Goal: Task Accomplishment & Management: Complete application form

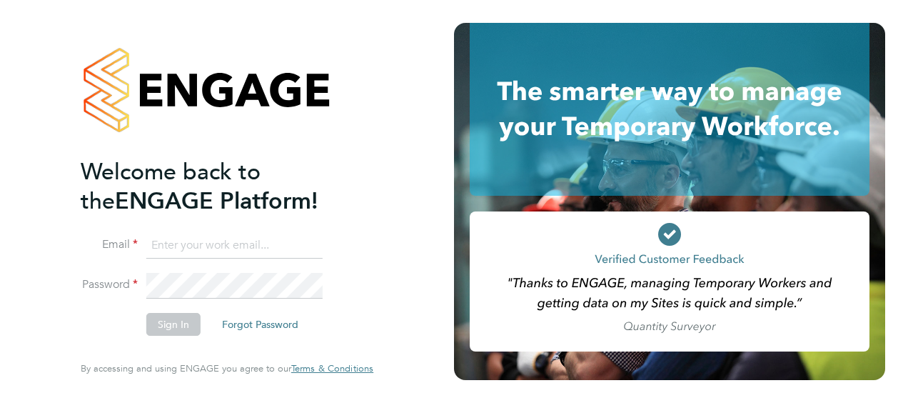
type input "louise_hide@yahoo.com"
click at [168, 327] on button "Sign In" at bounding box center [173, 324] width 54 height 23
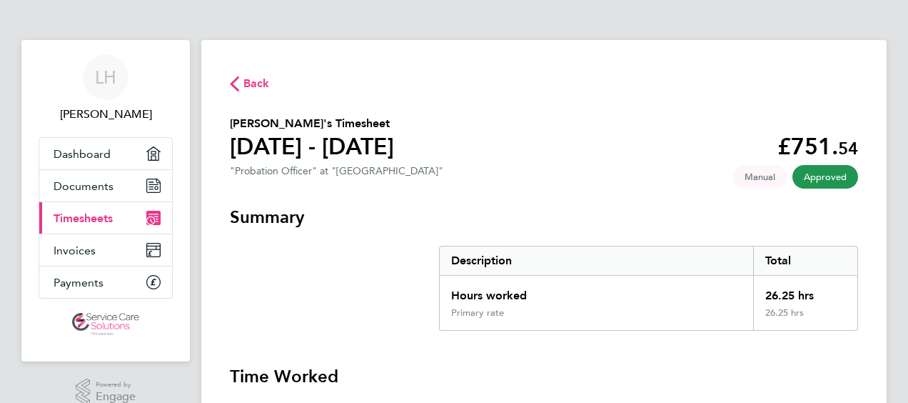
drag, startPoint x: 0, startPoint y: 0, endPoint x: 168, endPoint y: 327, distance: 367.4
click at [168, 327] on link "Main navigation" at bounding box center [106, 324] width 134 height 23
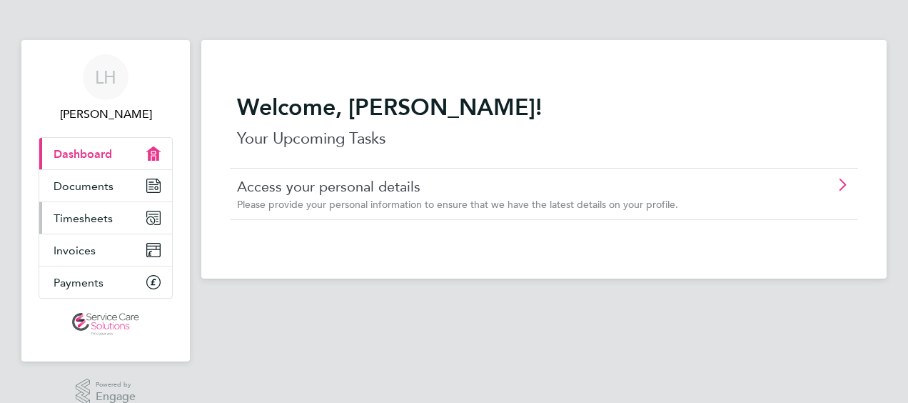
click at [78, 216] on span "Timesheets" at bounding box center [83, 218] width 59 height 14
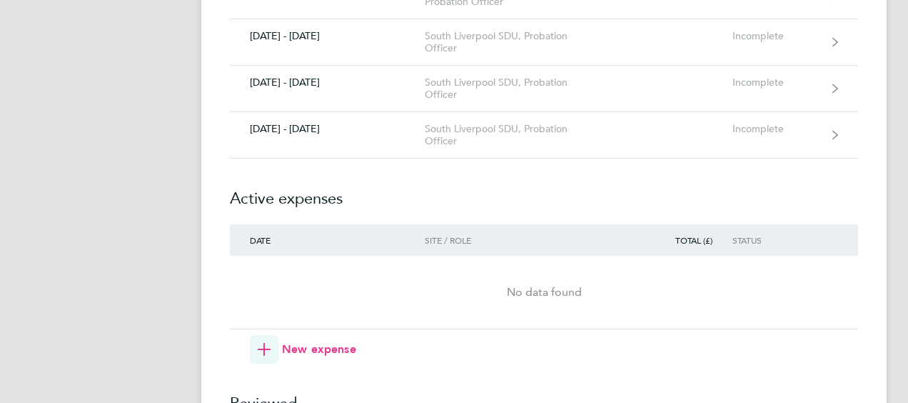
scroll to position [1174, 0]
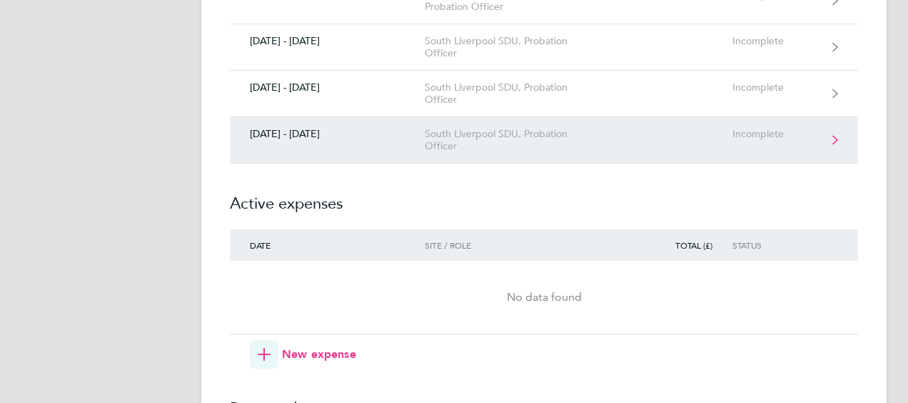
click at [831, 139] on link "[DATE] - [DATE] [GEOGRAPHIC_DATA] SDU, Probation Officer Incomplete" at bounding box center [544, 140] width 628 height 46
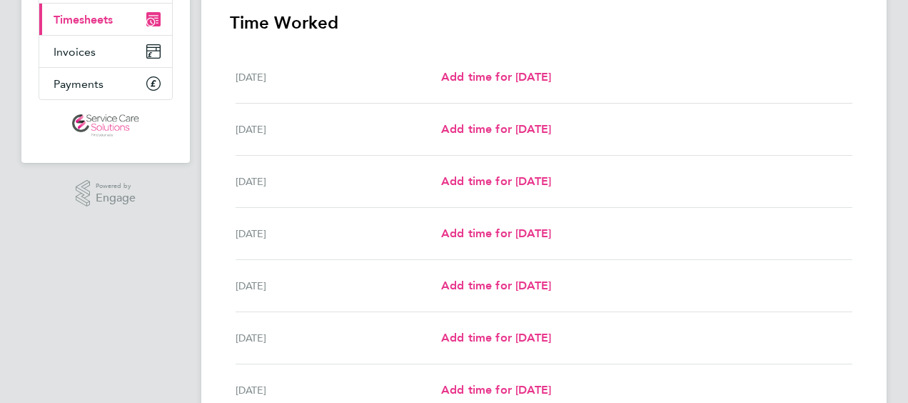
scroll to position [200, 0]
click at [542, 226] on span "Add time for [DATE]" at bounding box center [496, 232] width 110 height 14
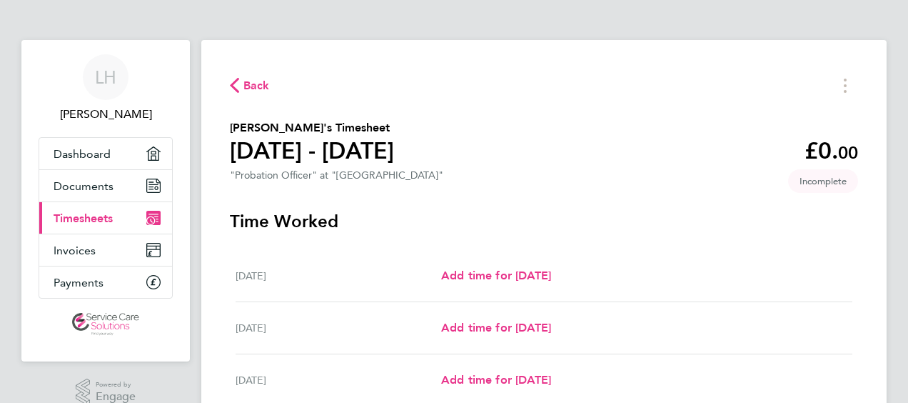
select select "30"
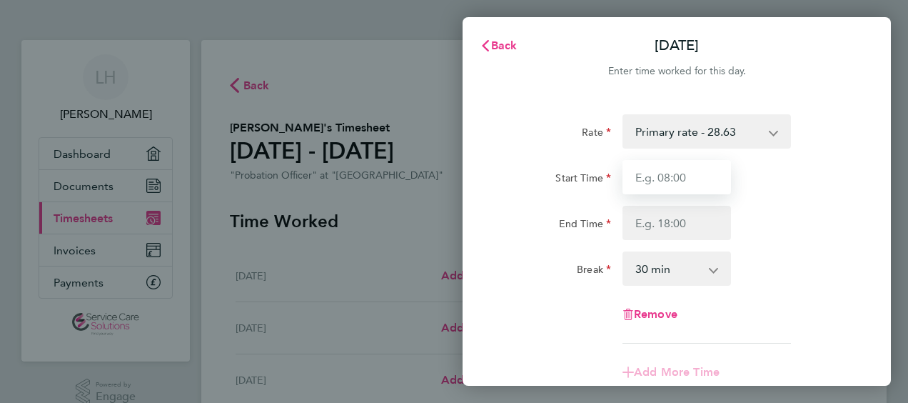
click at [641, 179] on input "Start Time" at bounding box center [676, 177] width 108 height 34
type input "12:30"
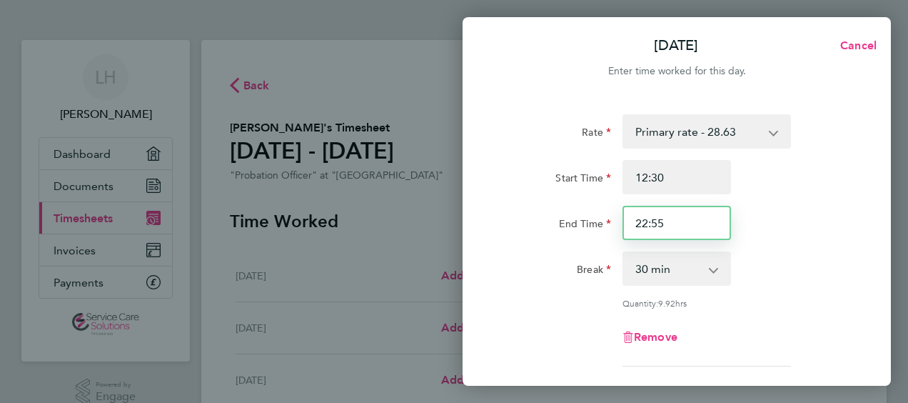
click at [682, 220] on input "22:55" at bounding box center [676, 223] width 108 height 34
type input "2"
type input "04:30"
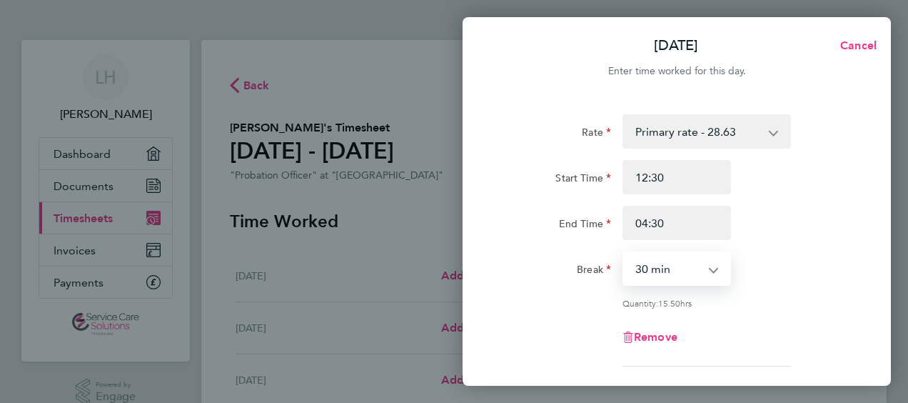
click at [709, 265] on select "0 min 15 min 30 min 45 min 60 min 75 min 90 min" at bounding box center [668, 268] width 88 height 31
select select "0"
click at [624, 253] on select "0 min 15 min 30 min 45 min 60 min 75 min 90 min" at bounding box center [668, 268] width 88 height 31
click at [765, 323] on div "Remove" at bounding box center [677, 337] width 360 height 34
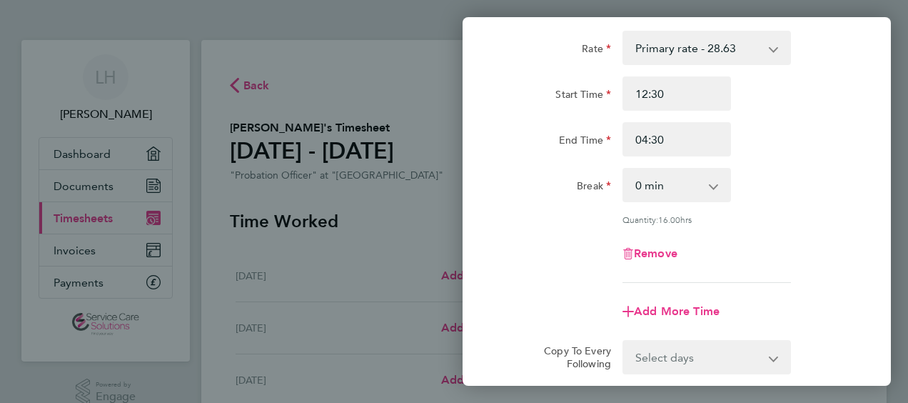
scroll to position [86, 0]
click at [700, 307] on span "Add More Time" at bounding box center [677, 309] width 86 height 14
select select "null"
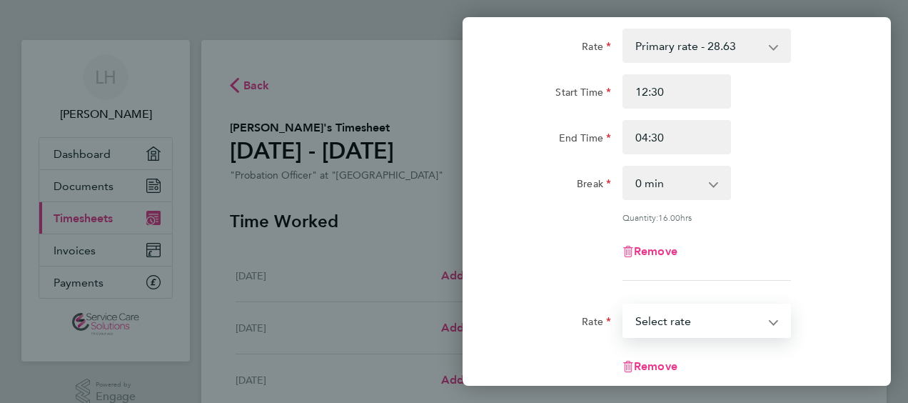
click at [718, 317] on select "Primary rate - 28.63 Select rate" at bounding box center [698, 320] width 148 height 31
select select "30"
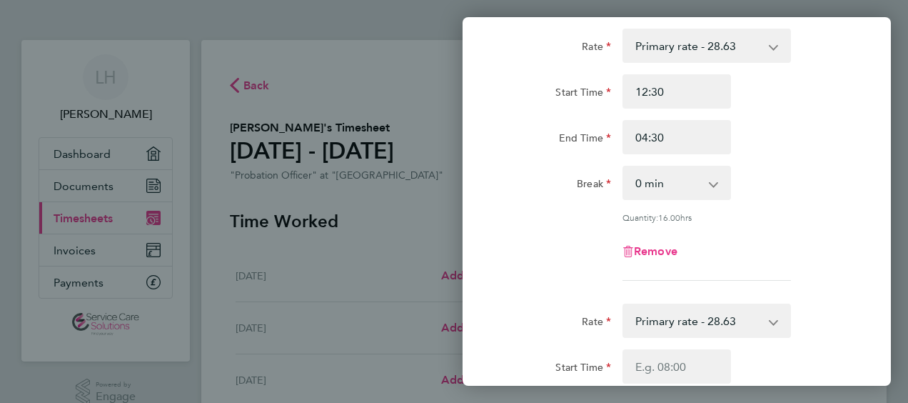
click at [863, 226] on div "Rate Primary rate - 28.63 Start Time 12:30 End Time 04:30 Break 0 min 15 min 30…" at bounding box center [676, 357] width 428 height 692
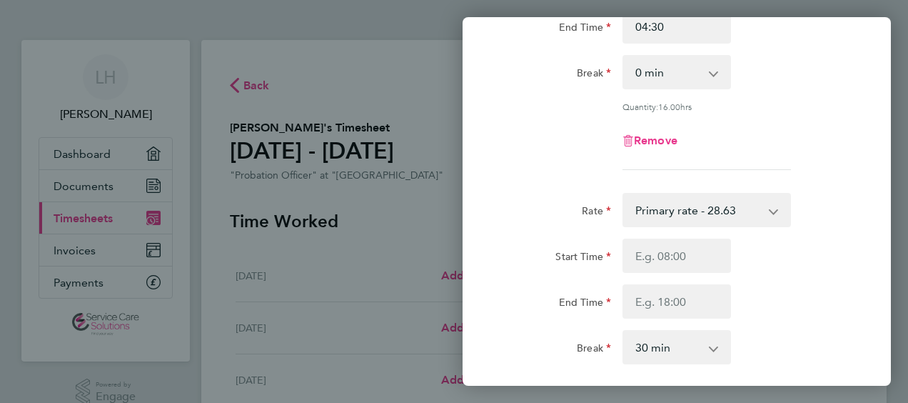
scroll to position [200, 0]
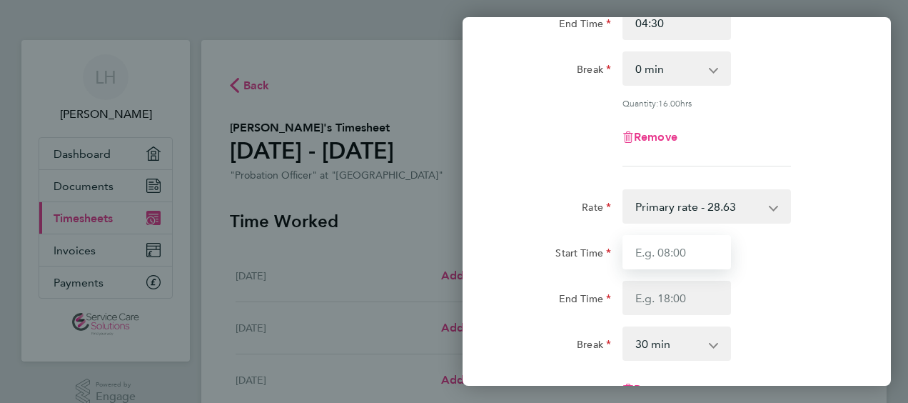
click at [641, 244] on input "Start Time" at bounding box center [676, 252] width 108 height 34
type input "17:30"
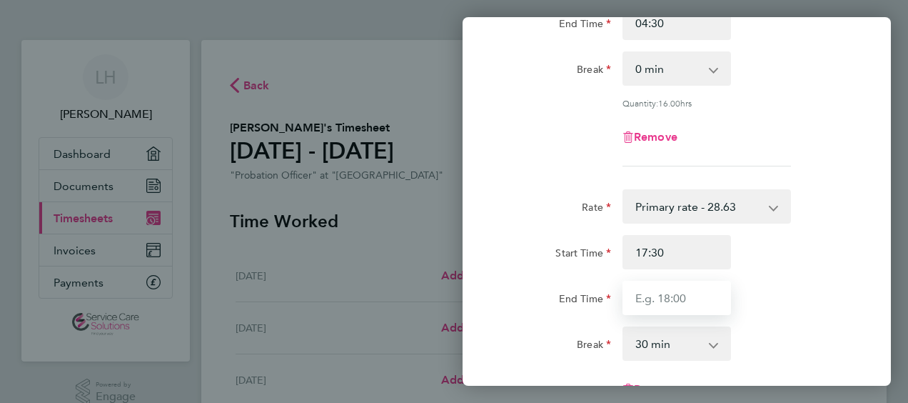
click at [637, 290] on input "End Time" at bounding box center [676, 297] width 108 height 34
type input "21:00"
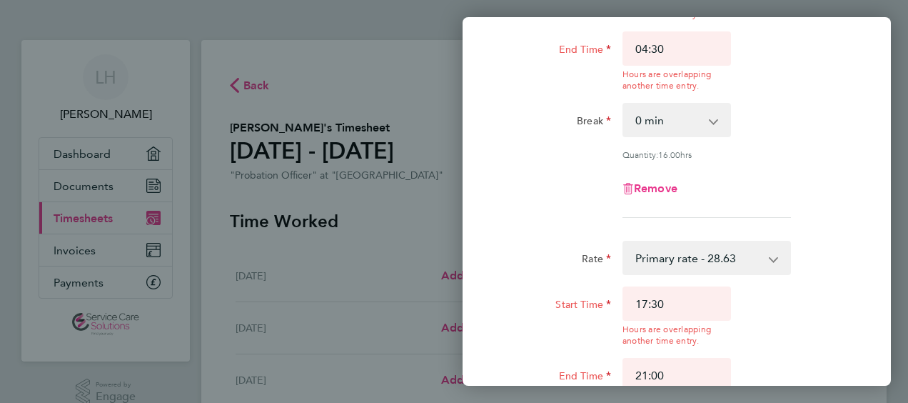
scroll to position [443, 0]
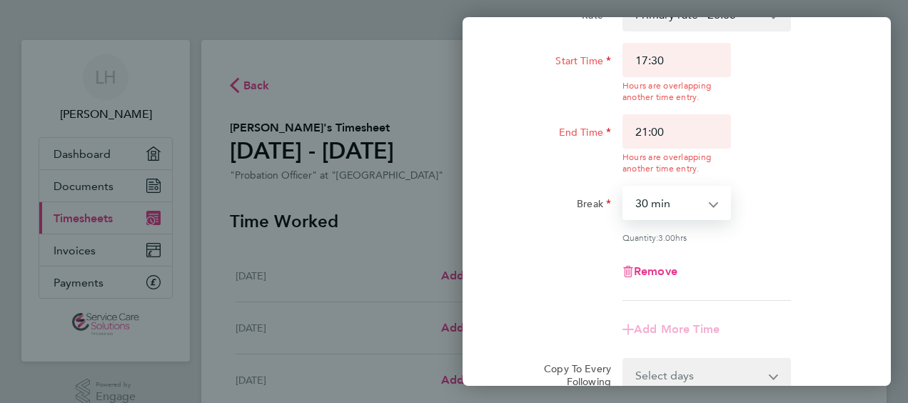
click at [709, 336] on app-timesheet-line-form-group "Rate Primary rate - 28.63 Start Time 17:30 Hours are overlapping another time e…" at bounding box center [676, 171] width 348 height 349
select select "0"
click at [624, 187] on select "0 min 15 min 30 min 45 min 60 min 75 min 90 min" at bounding box center [668, 202] width 88 height 31
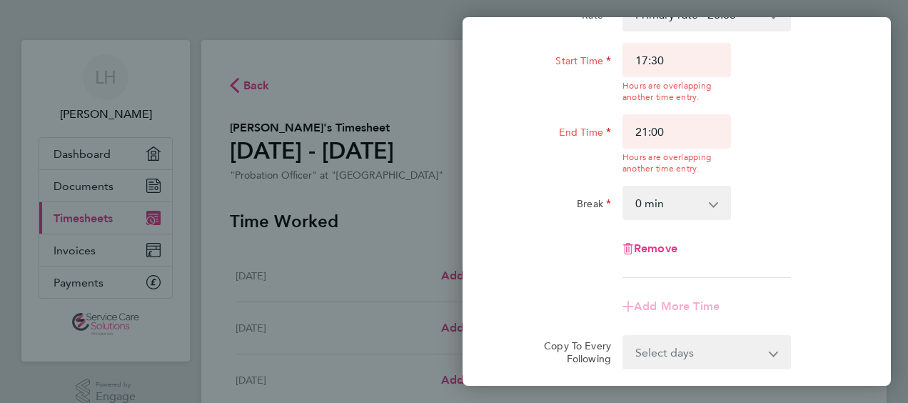
click at [804, 246] on div "Remove" at bounding box center [677, 248] width 360 height 34
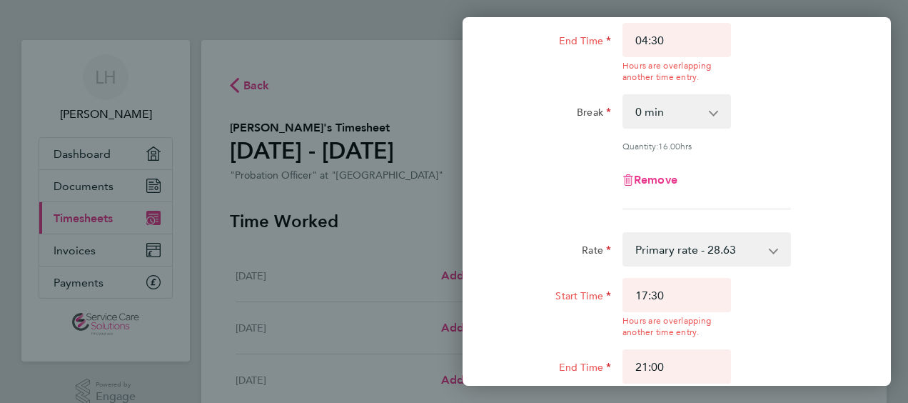
scroll to position [129, 0]
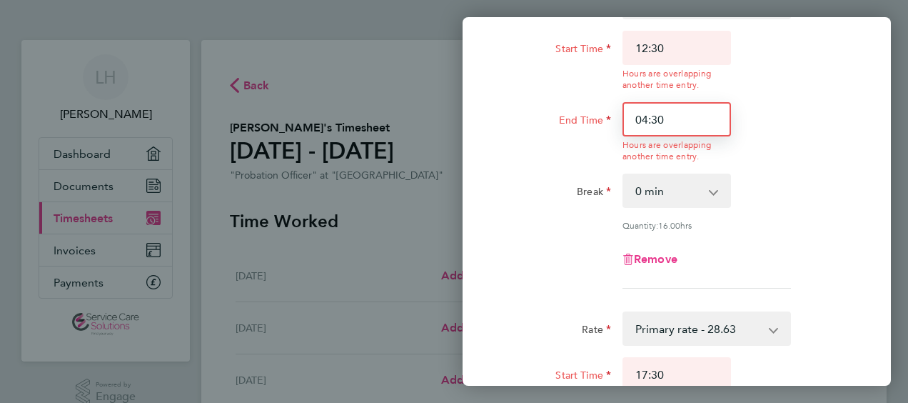
click at [652, 118] on input "04:30" at bounding box center [676, 119] width 108 height 34
click at [647, 117] on input "04:30" at bounding box center [676, 119] width 108 height 34
type input "16:30"
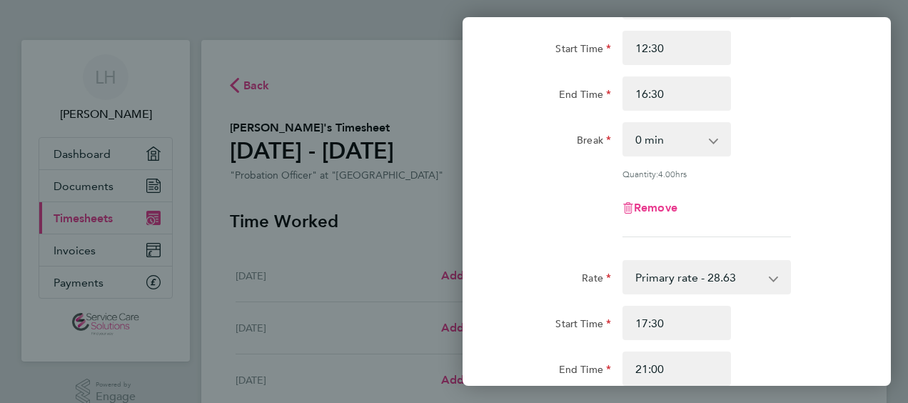
click at [788, 173] on div "Rate Primary rate - 28.63 Start Time 12:30 End Time 16:30 Break 0 min 15 min 30…" at bounding box center [676, 111] width 348 height 252
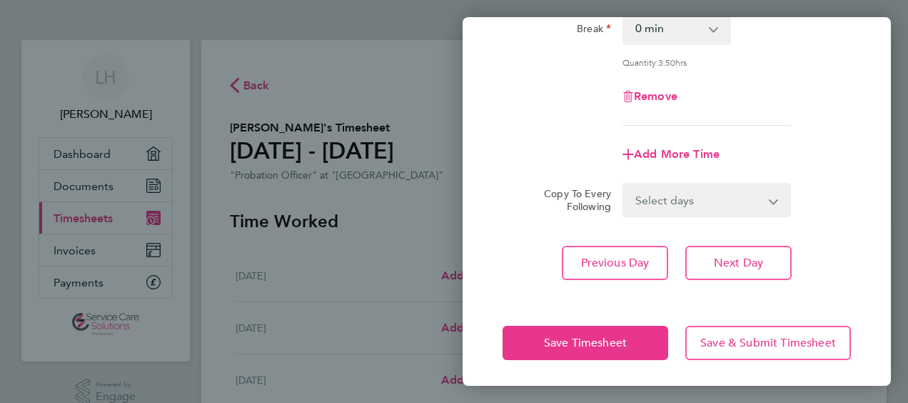
scroll to position [515, 0]
click at [846, 150] on div "Add More Time" at bounding box center [677, 154] width 360 height 34
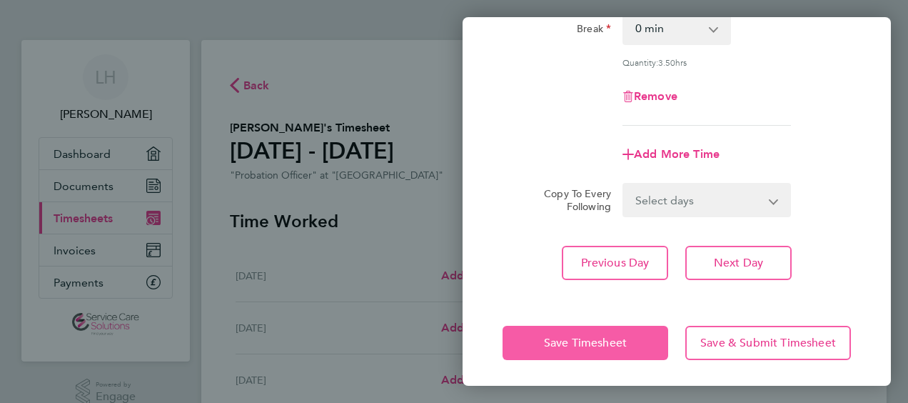
click at [569, 335] on span "Save Timesheet" at bounding box center [585, 342] width 83 height 14
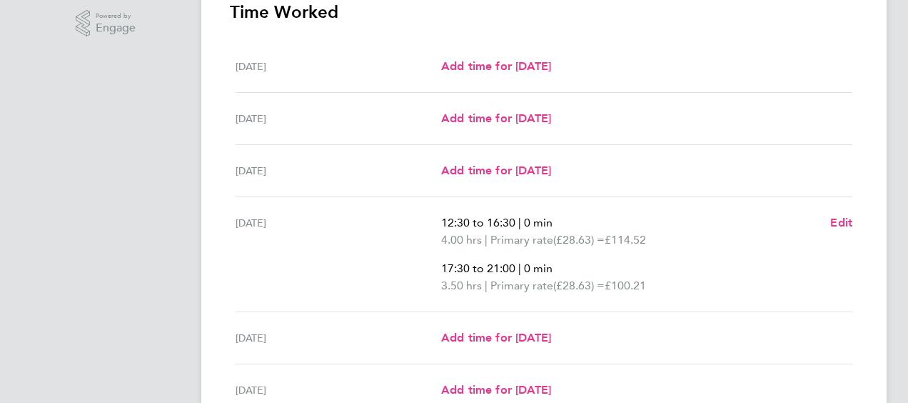
scroll to position [371, 0]
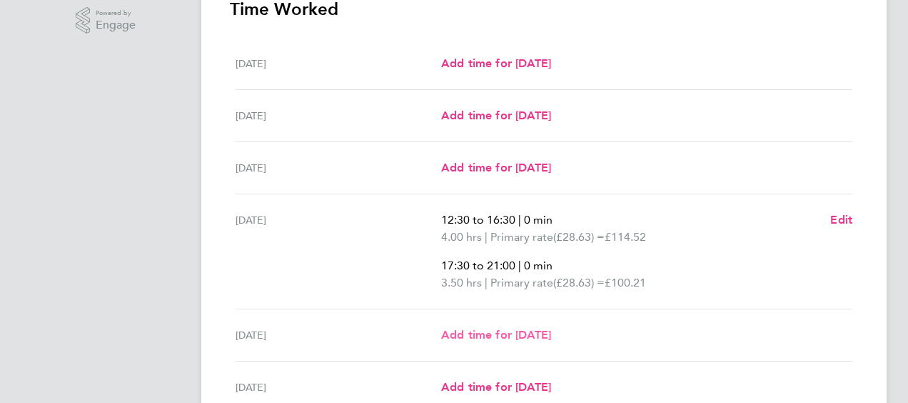
click at [538, 328] on span "Add time for [DATE]" at bounding box center [496, 335] width 110 height 14
select select "30"
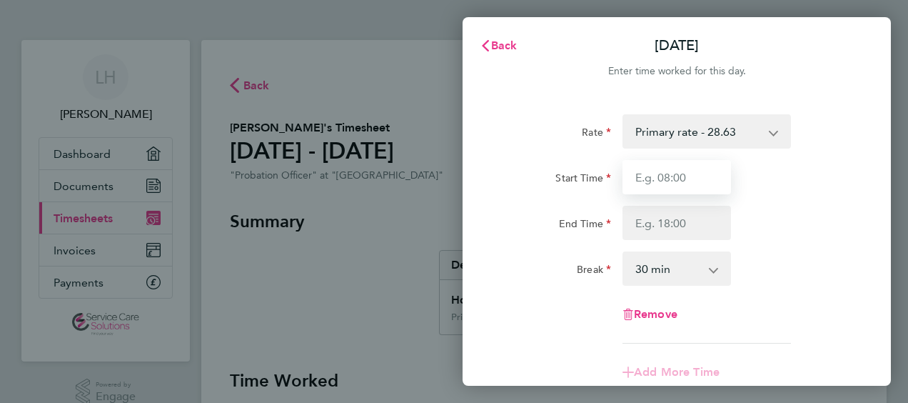
click at [649, 176] on input "Start Time" at bounding box center [676, 177] width 108 height 34
type input "16:00"
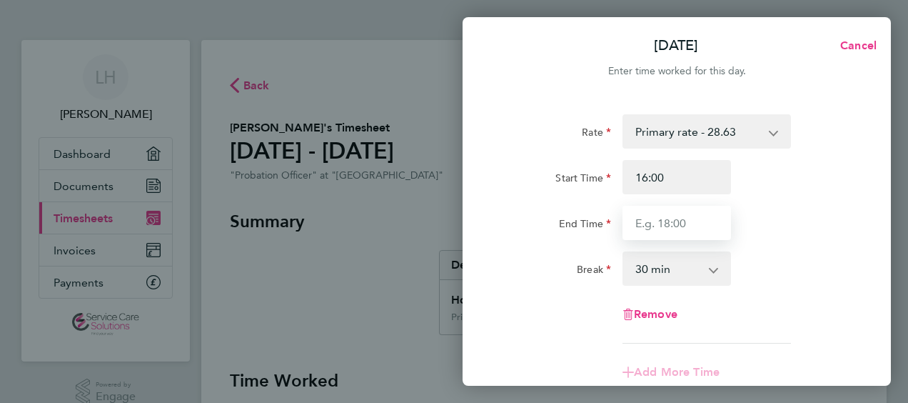
click at [639, 221] on input "End Time" at bounding box center [676, 223] width 108 height 34
type input "17:00"
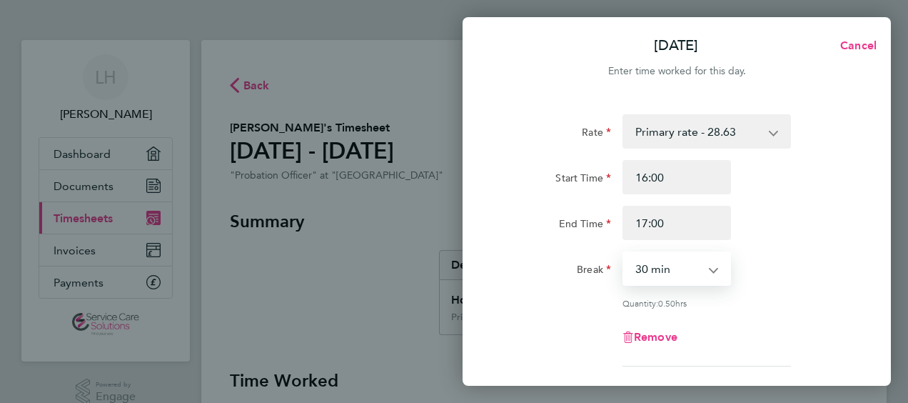
click at [709, 265] on select "0 min 15 min 30 min 45 min" at bounding box center [668, 268] width 88 height 31
select select "0"
click at [624, 253] on select "0 min 15 min 30 min 45 min" at bounding box center [668, 268] width 88 height 31
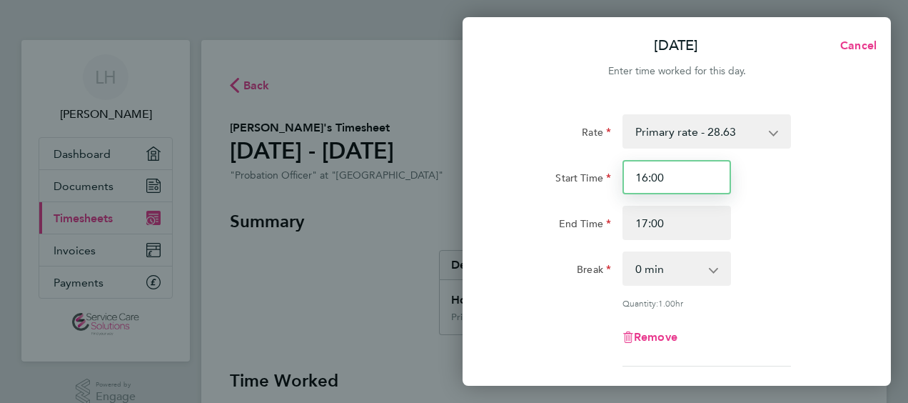
click at [684, 177] on input "16:00" at bounding box center [676, 177] width 108 height 34
type input "15:00"
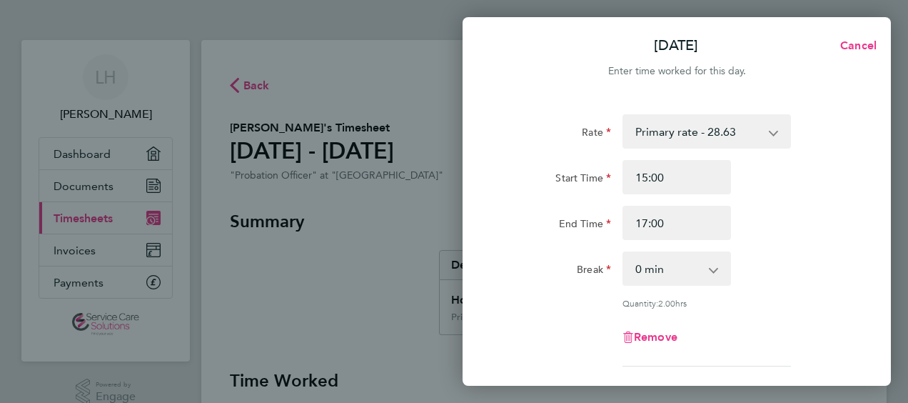
click at [790, 236] on div "End Time 17:00" at bounding box center [677, 223] width 360 height 34
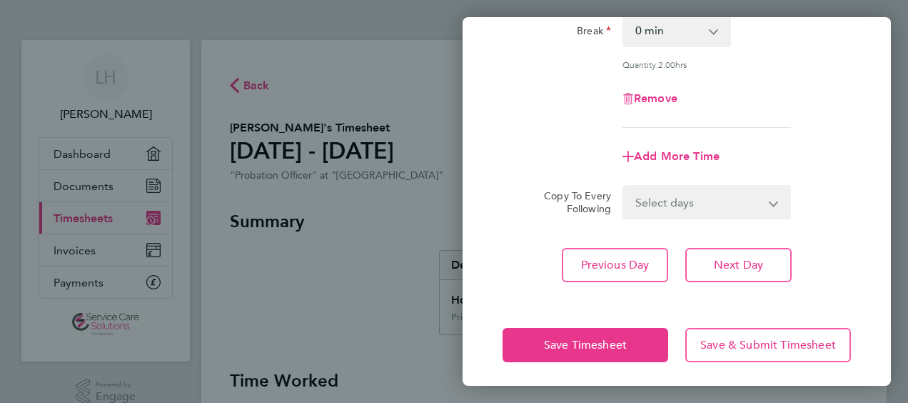
scroll to position [242, 0]
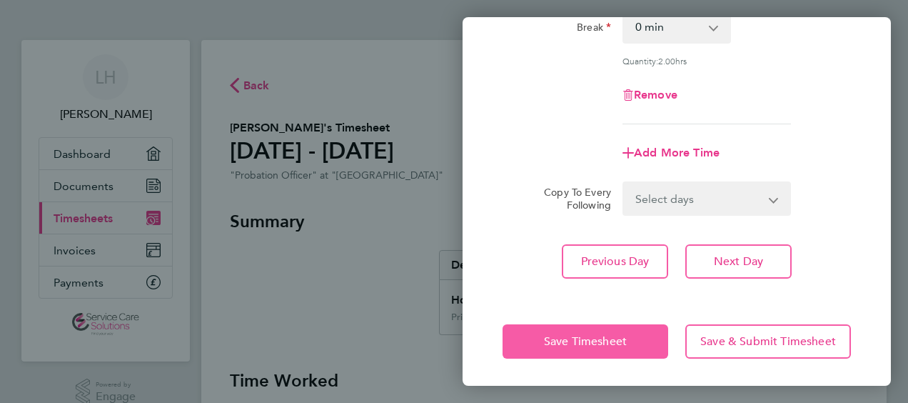
click at [629, 344] on button "Save Timesheet" at bounding box center [585, 341] width 166 height 34
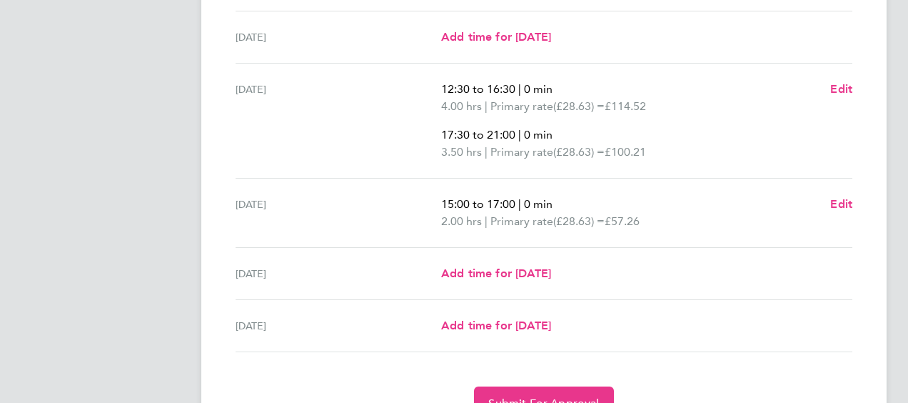
scroll to position [575, 0]
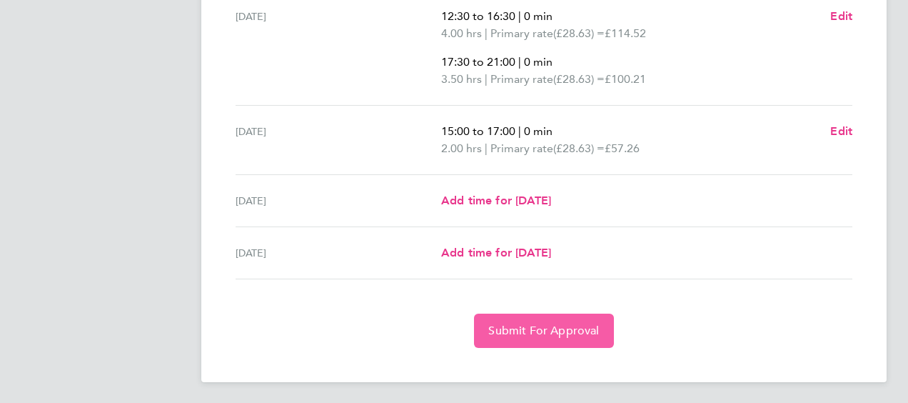
click at [582, 316] on button "Submit For Approval" at bounding box center [543, 330] width 139 height 34
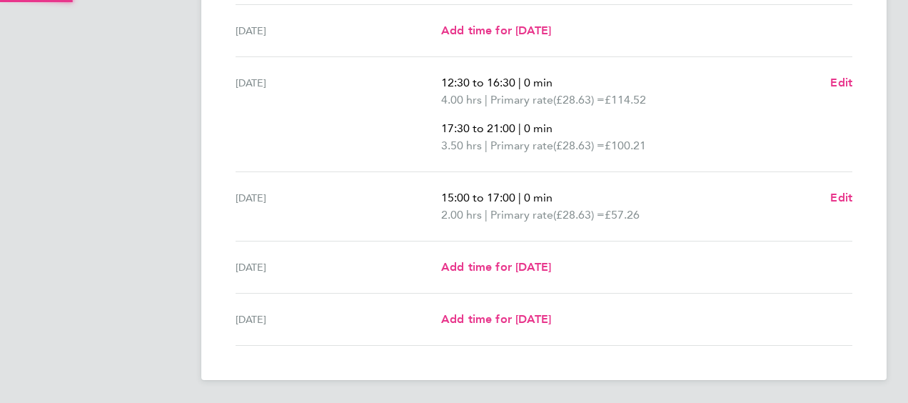
scroll to position [506, 0]
